Goal: Information Seeking & Learning: Find specific fact

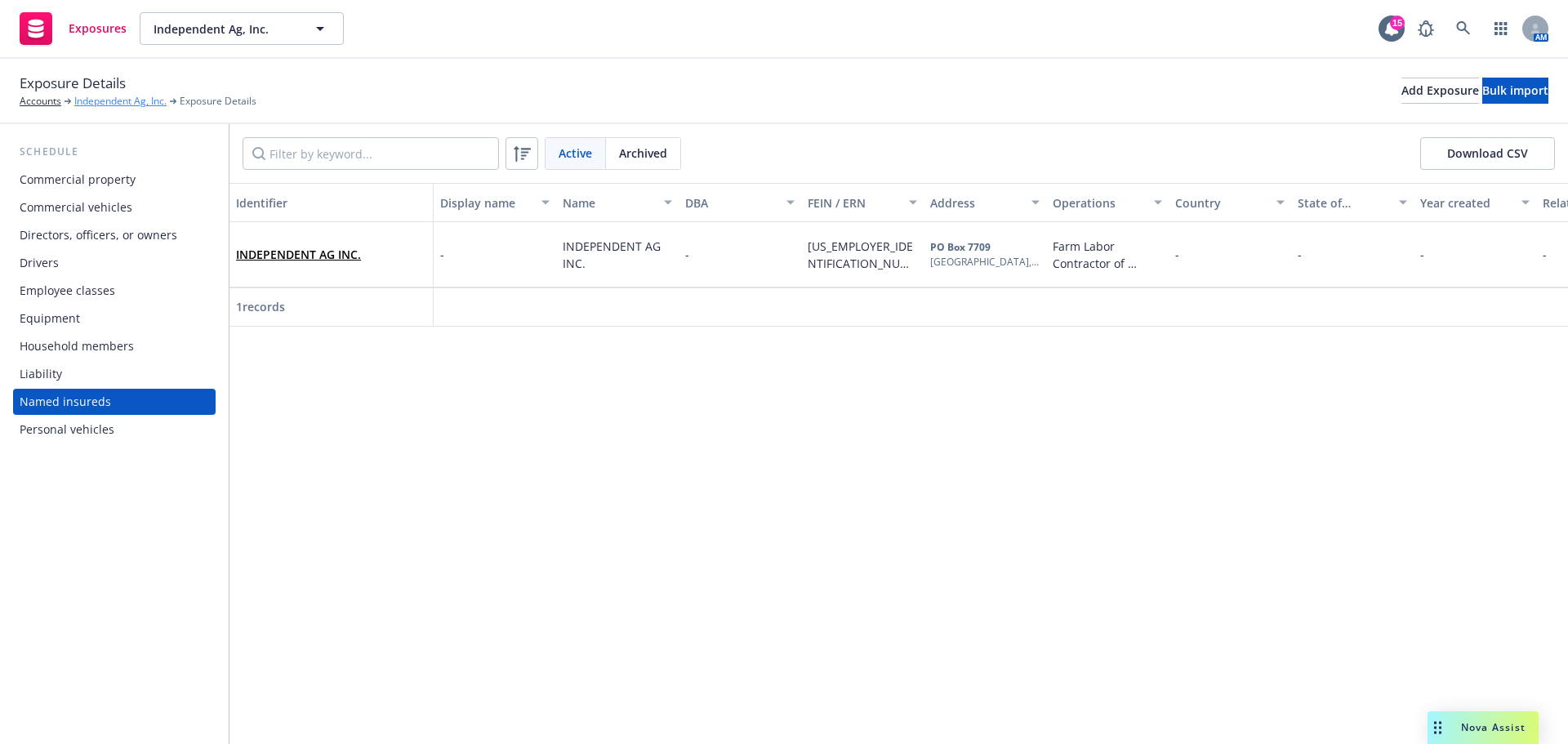
click at [105, 107] on link "Independent Ag, Inc." at bounding box center [120, 101] width 92 height 15
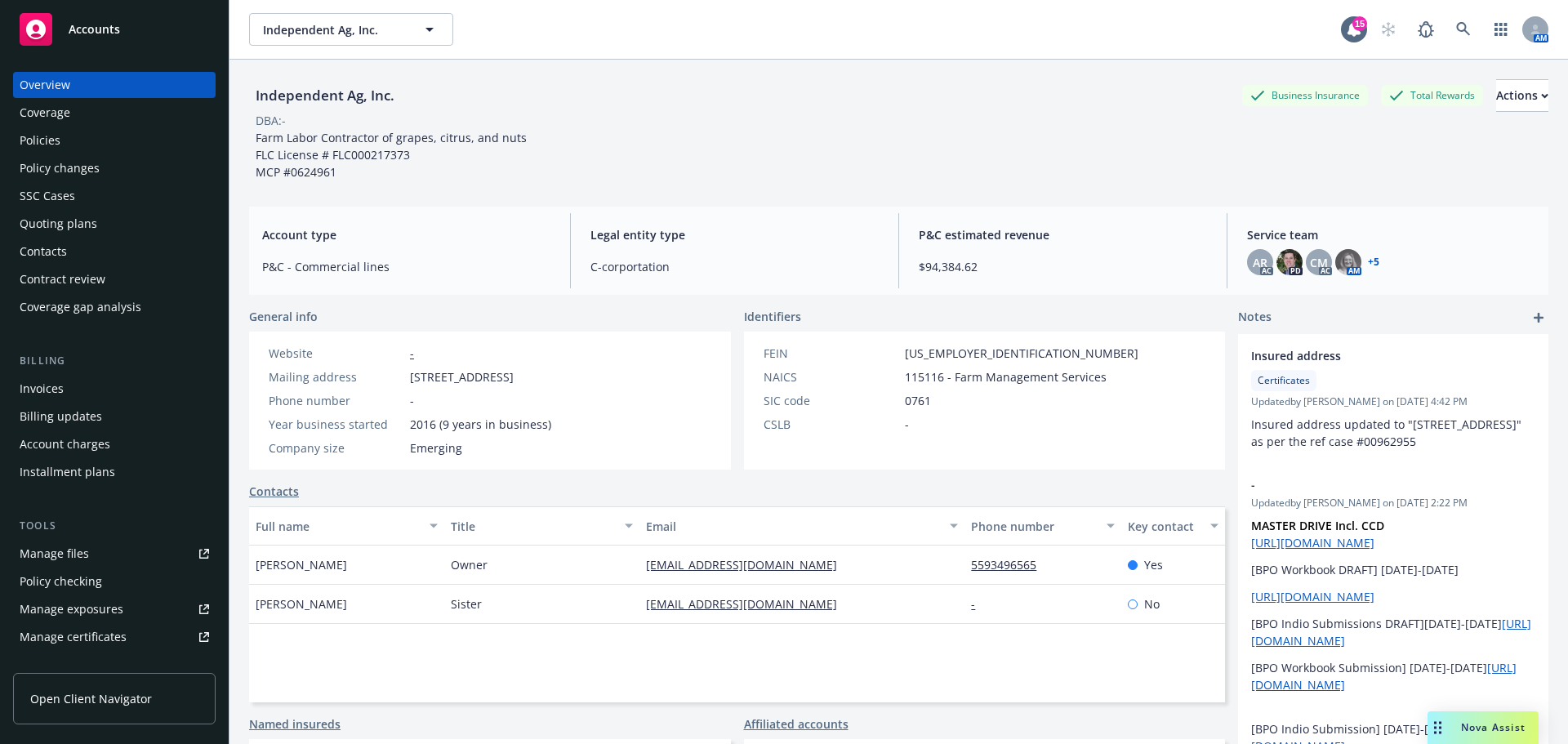
click at [27, 150] on div "Policies" at bounding box center [40, 141] width 41 height 26
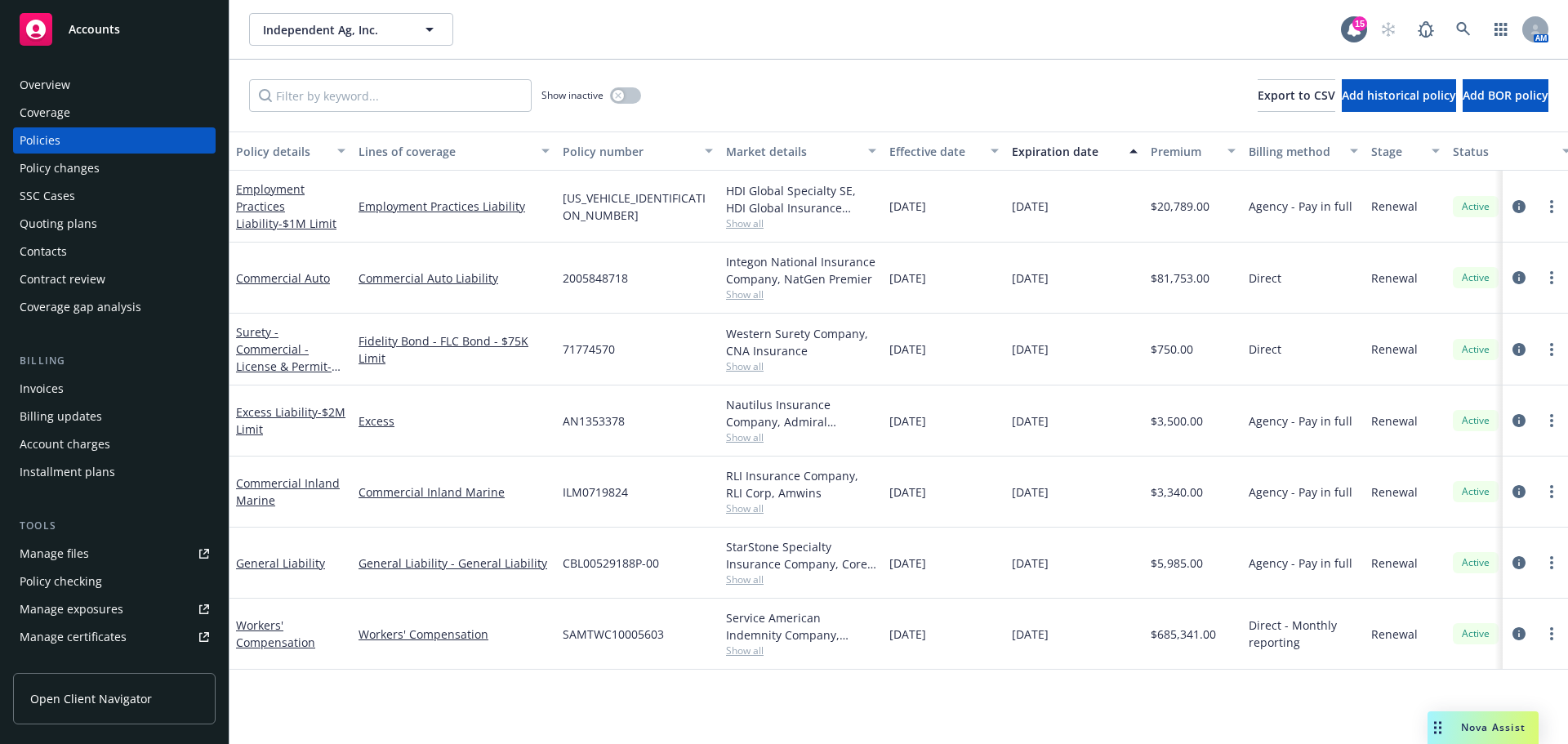
click at [634, 93] on div "Show inactive" at bounding box center [591, 95] width 100 height 33
click at [637, 104] on button "button" at bounding box center [625, 95] width 31 height 16
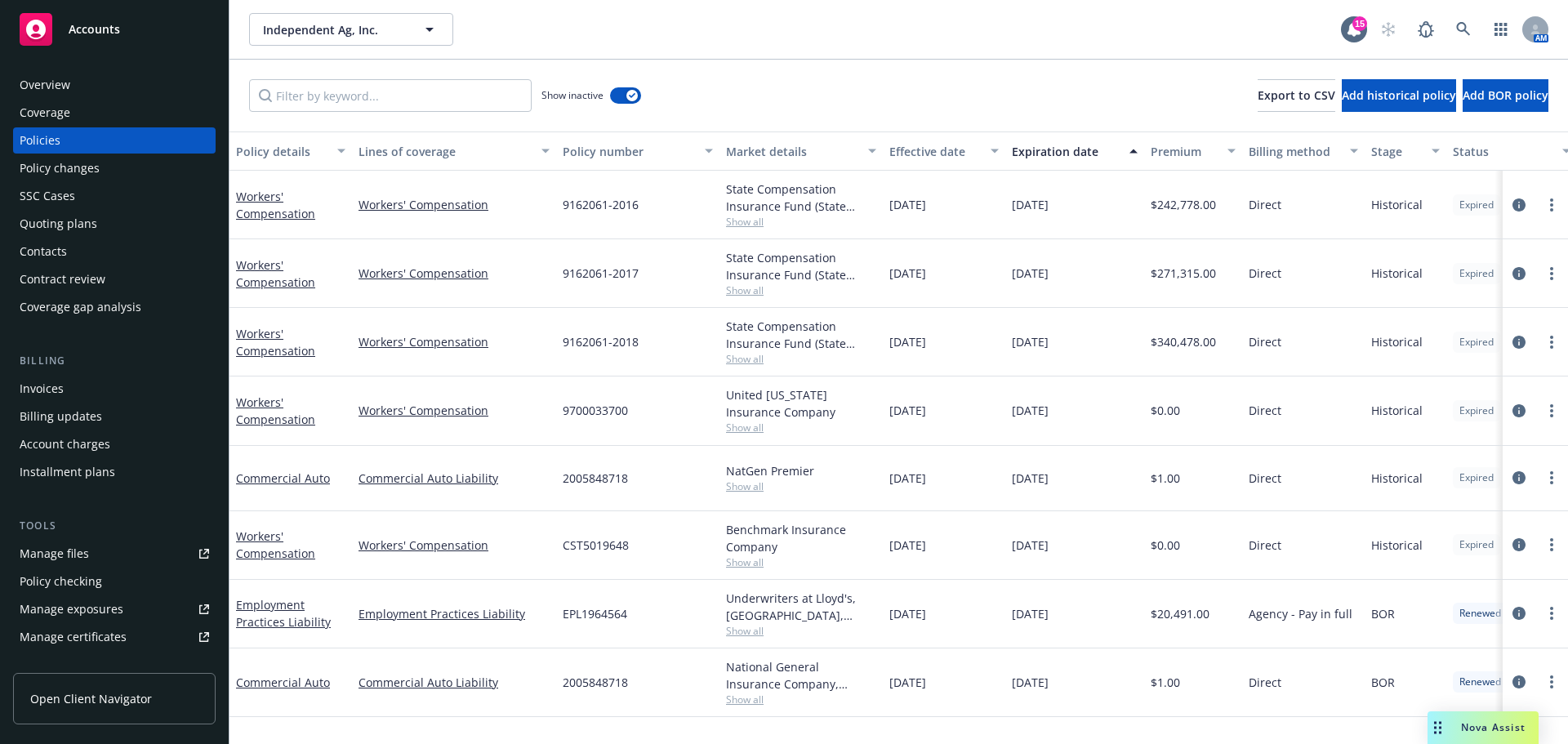
click at [270, 160] on div "Policy details" at bounding box center [282, 151] width 92 height 17
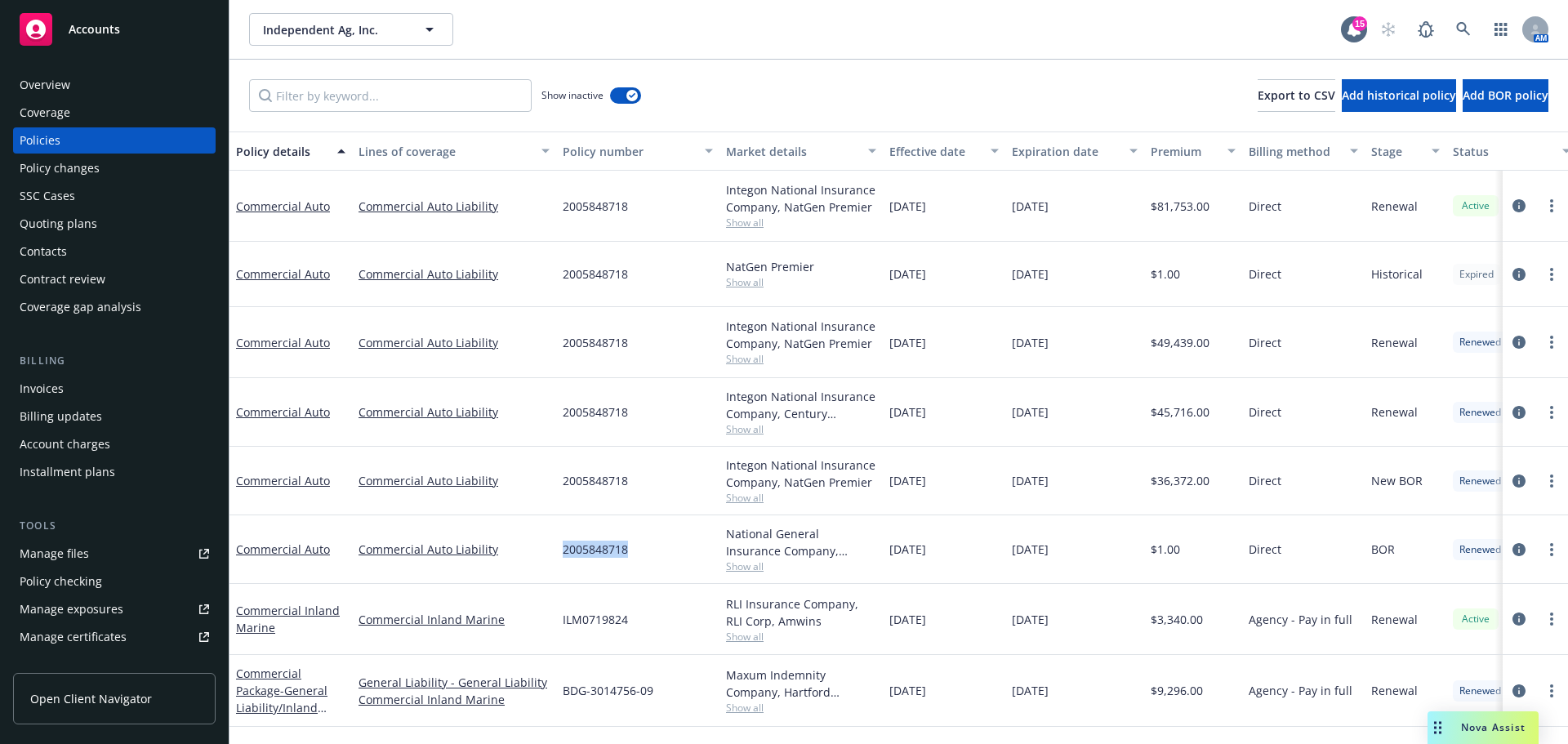
drag, startPoint x: 561, startPoint y: 579, endPoint x: 636, endPoint y: 579, distance: 75.0
click at [637, 579] on div "2005848718" at bounding box center [638, 549] width 164 height 69
copy span "2005848718"
drag, startPoint x: 561, startPoint y: 437, endPoint x: 648, endPoint y: 458, distance: 89.5
click at [648, 446] on div "2005848718" at bounding box center [638, 412] width 164 height 69
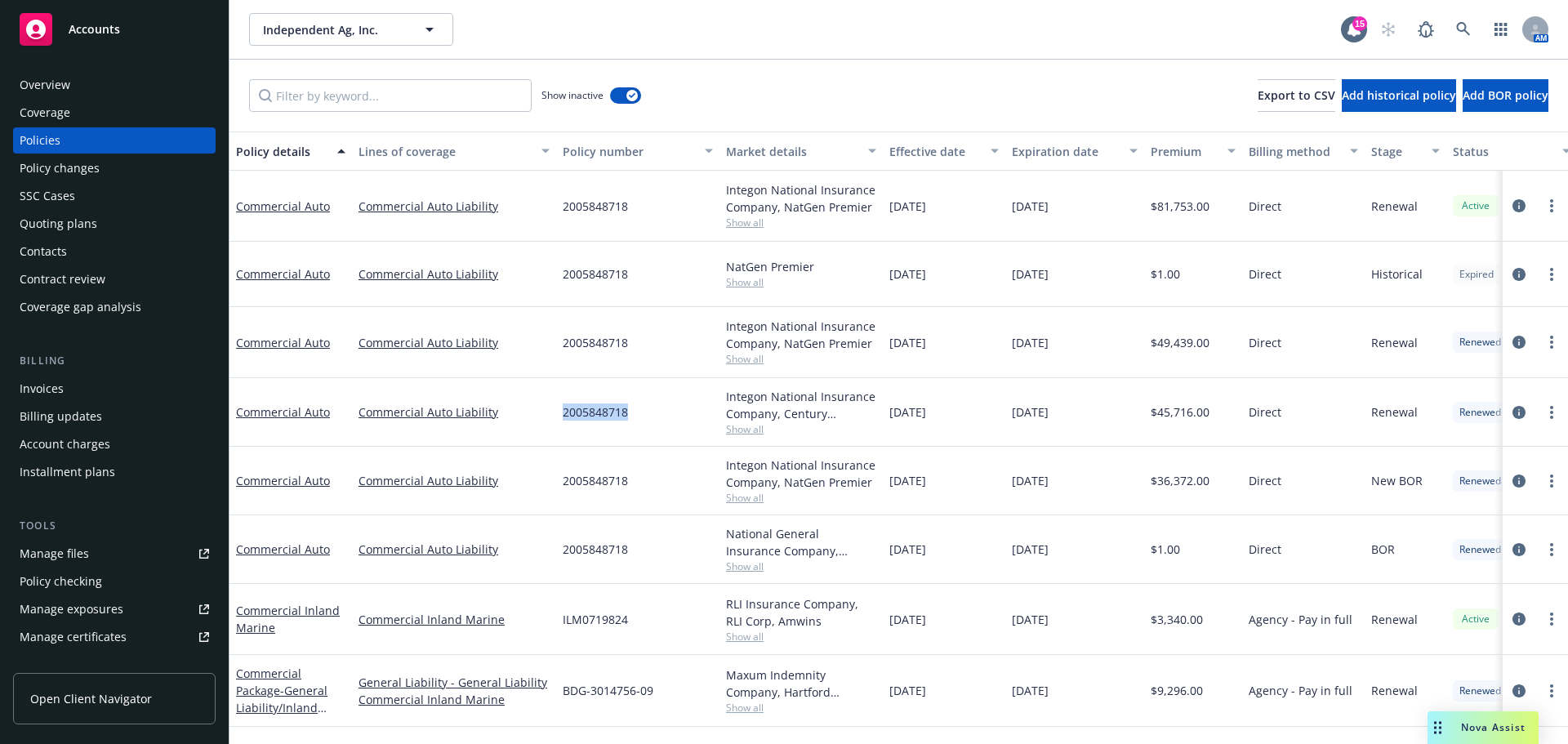
copy span "2005848718"
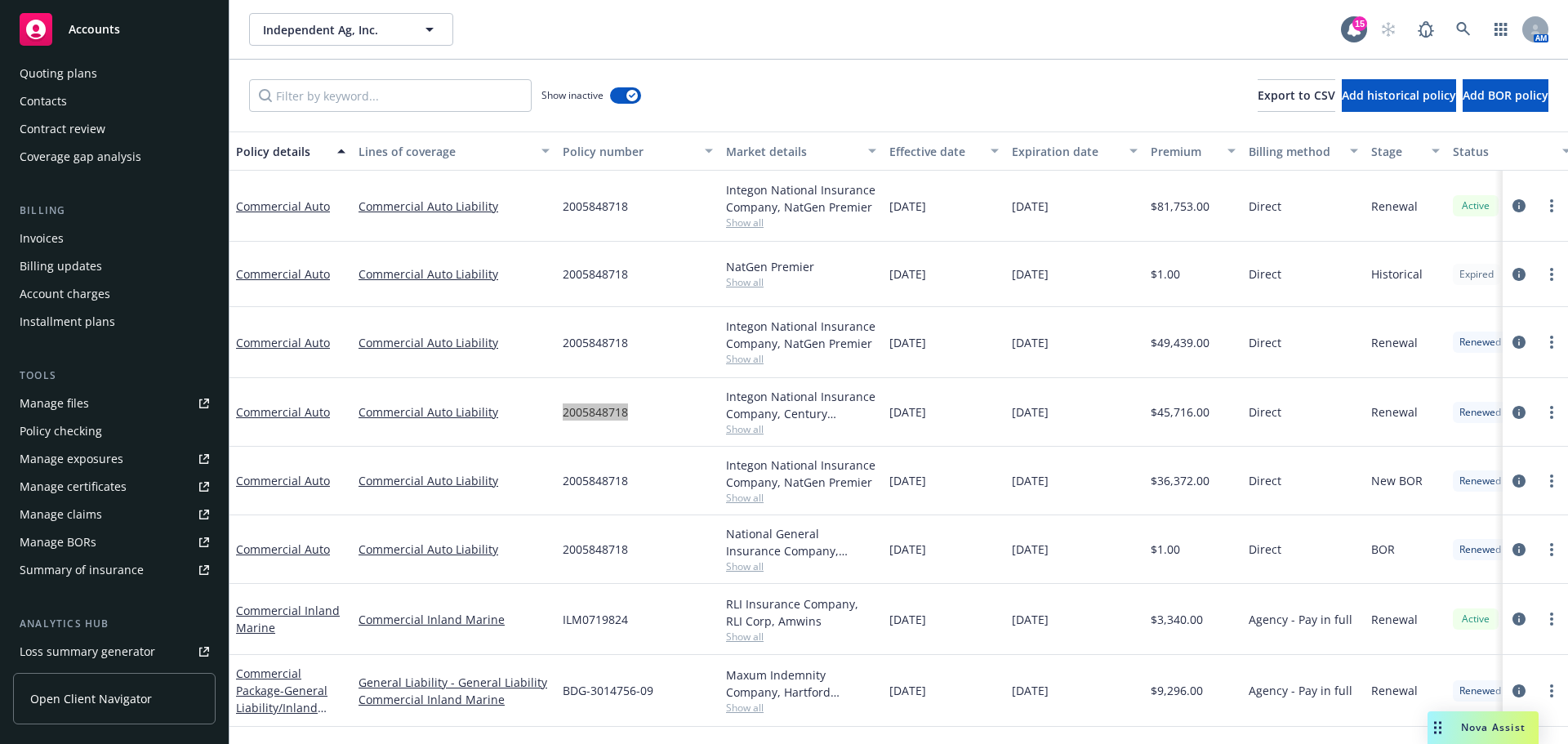
scroll to position [272, 0]
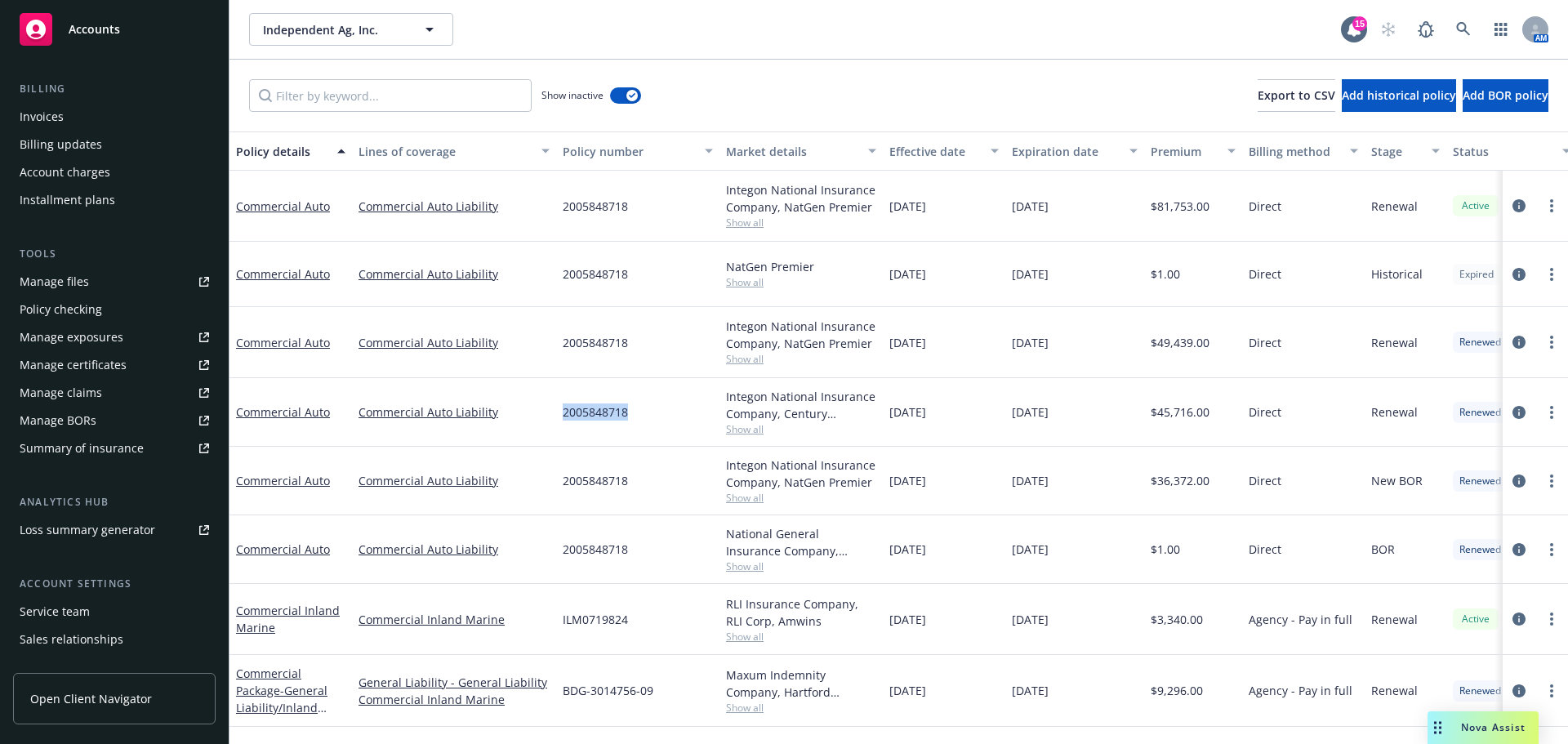
click at [114, 405] on link "Manage claims" at bounding box center [114, 392] width 203 height 26
click at [110, 351] on div "Manage exposures" at bounding box center [72, 338] width 104 height 26
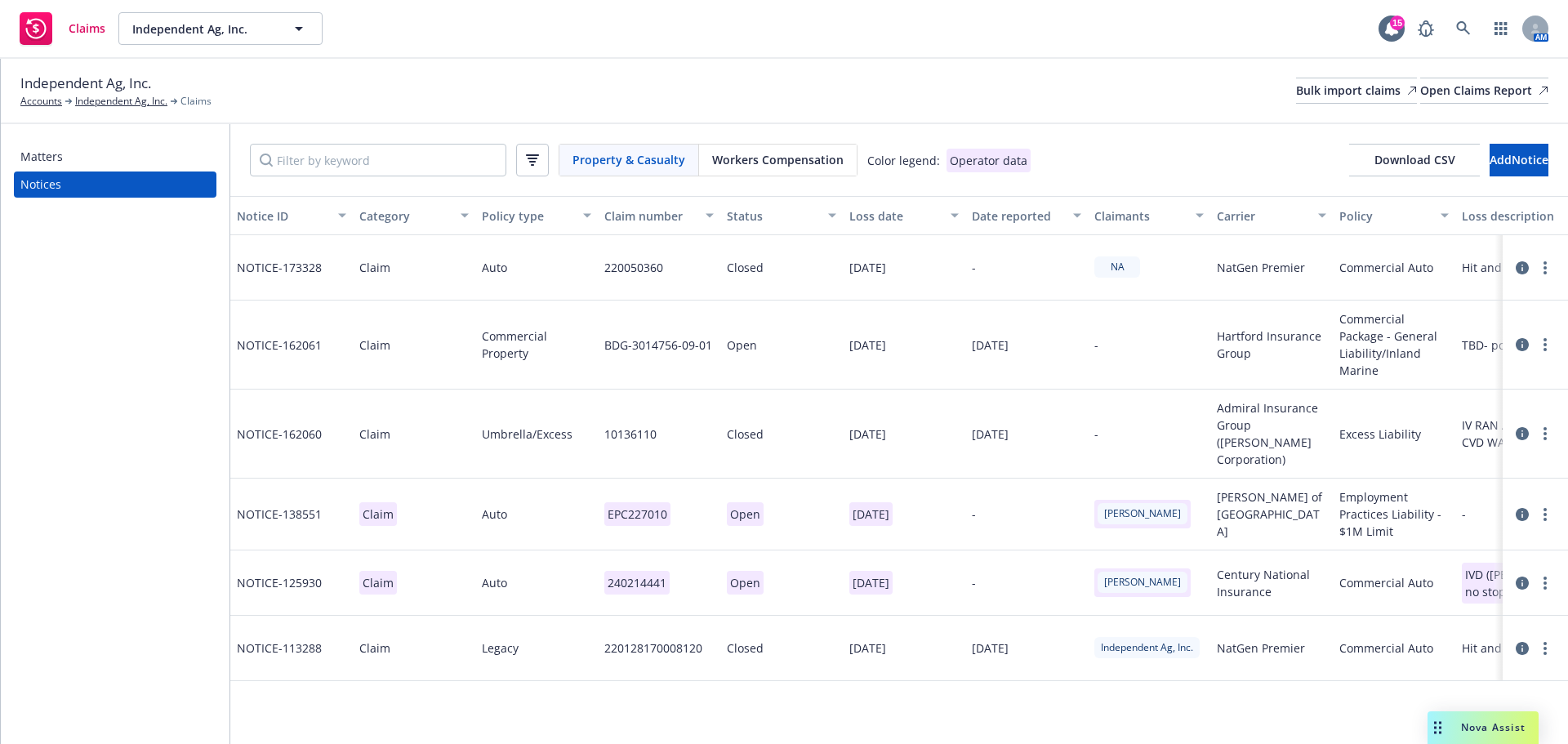
click at [483, 225] on div "Policy type" at bounding box center [527, 216] width 92 height 17
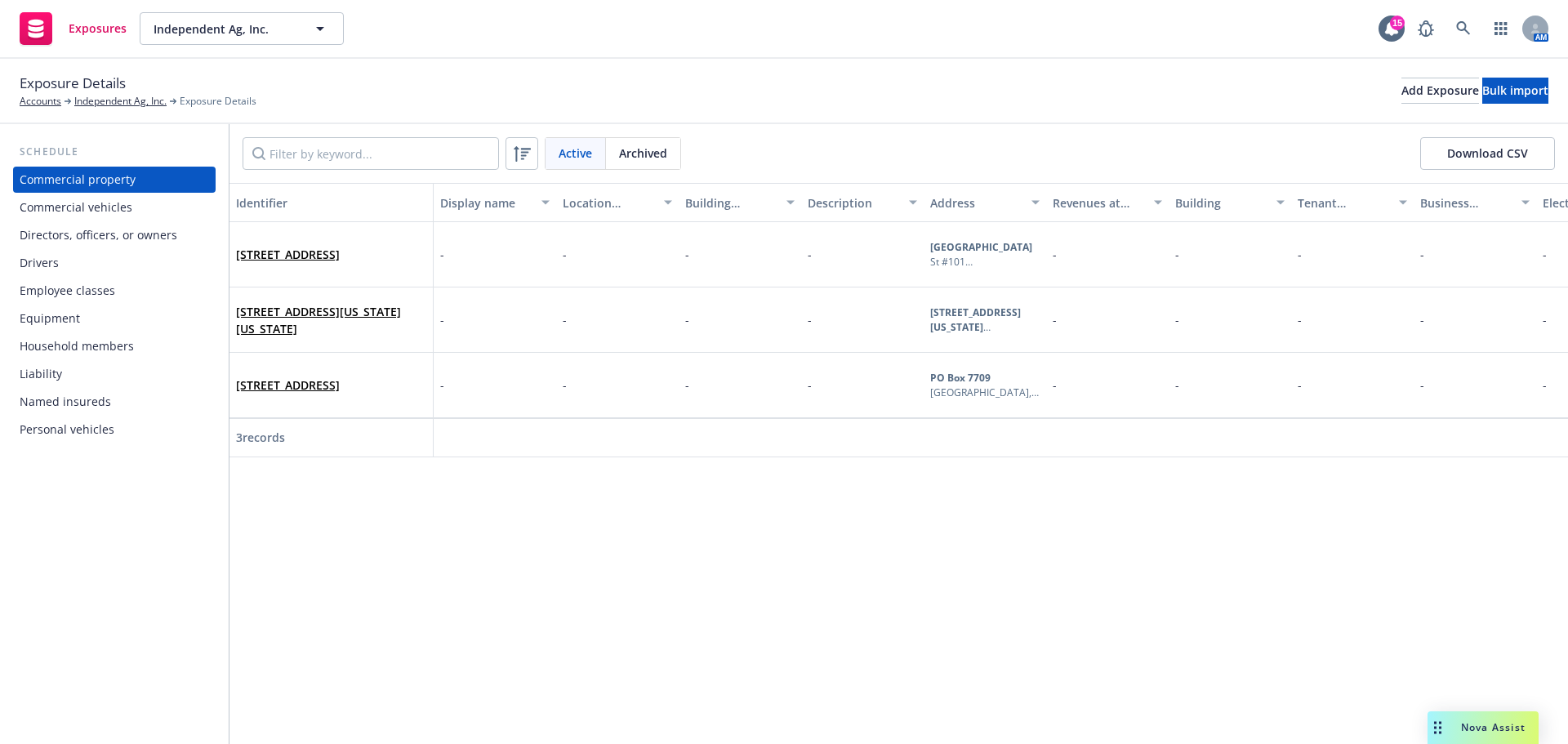
click at [101, 276] on div "Drivers" at bounding box center [115, 263] width 190 height 26
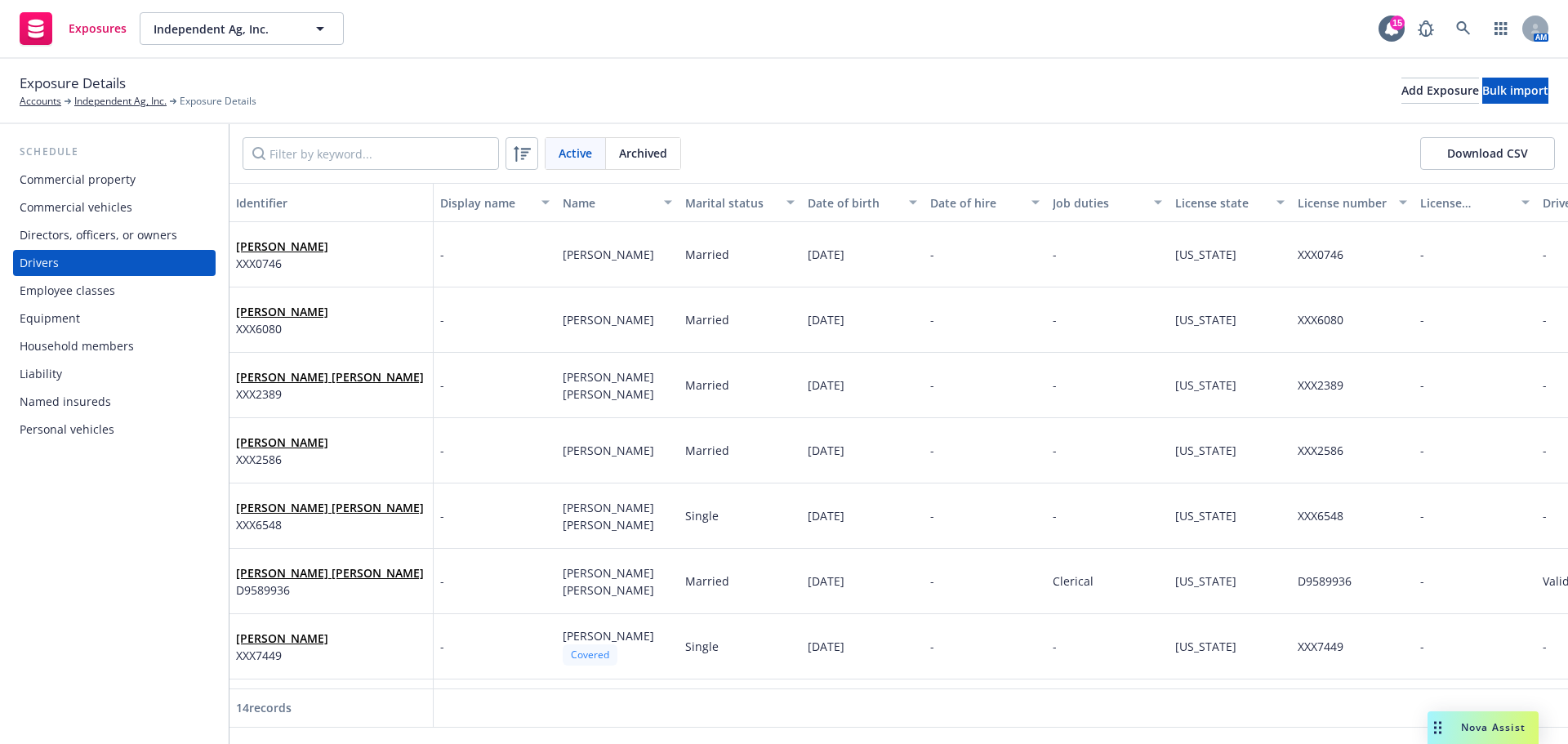
click at [149, 188] on div "Commercial property" at bounding box center [115, 180] width 190 height 26
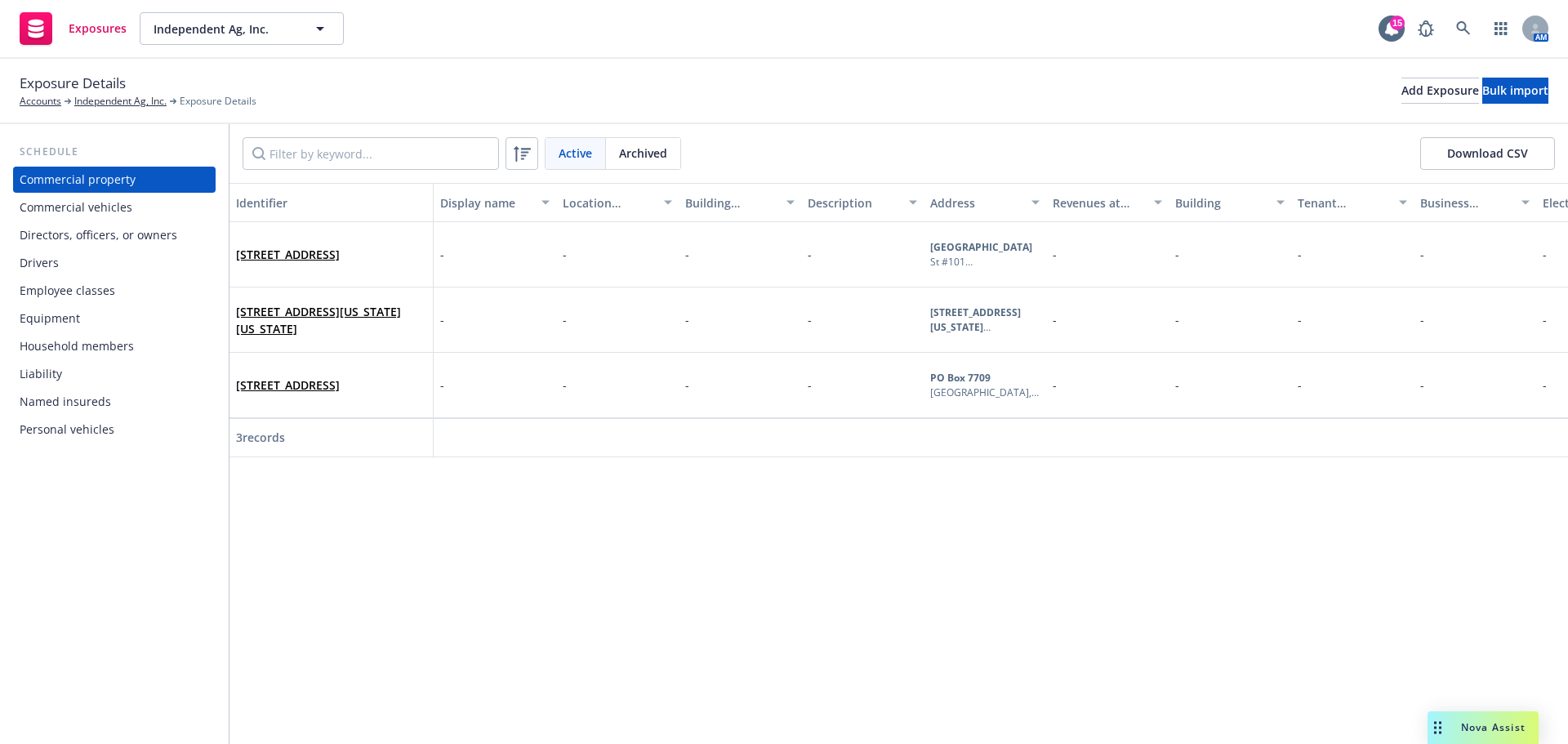
click at [97, 276] on div "Drivers" at bounding box center [115, 263] width 190 height 26
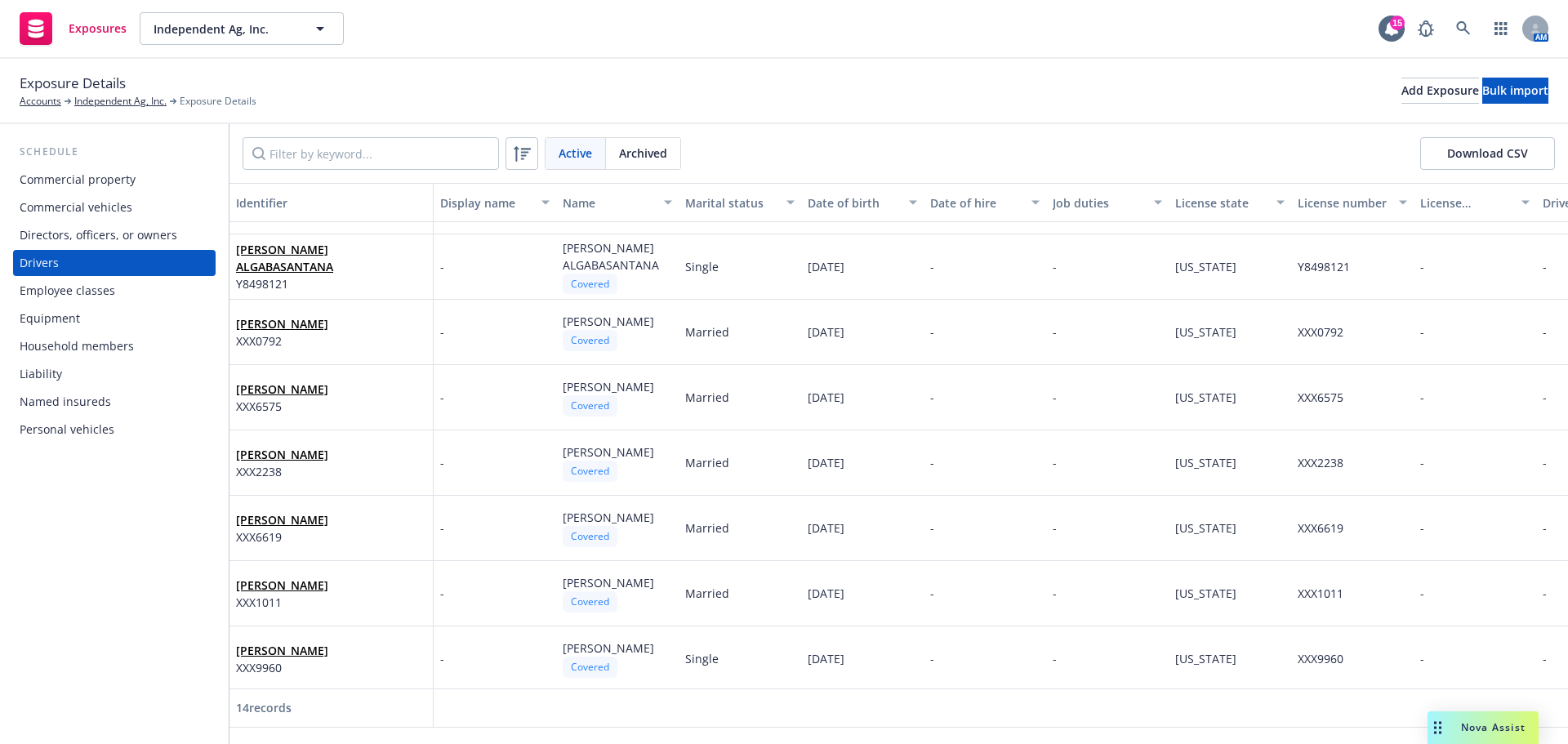
scroll to position [470, 0]
